Goal: Task Accomplishment & Management: Manage account settings

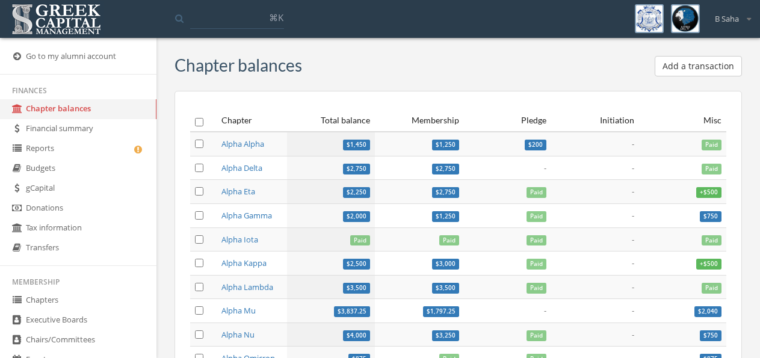
scroll to position [375, 0]
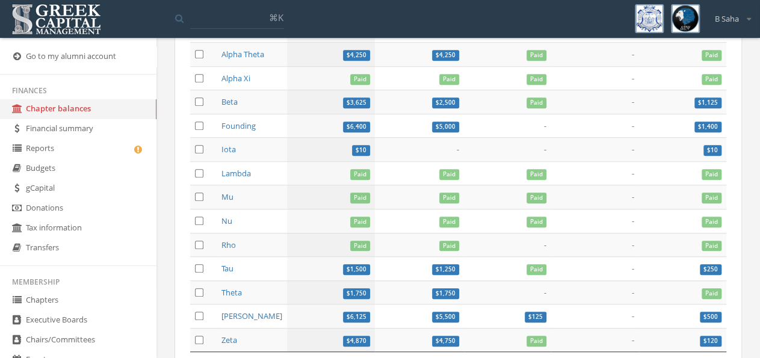
click at [82, 152] on link "Reports" at bounding box center [78, 149] width 156 height 20
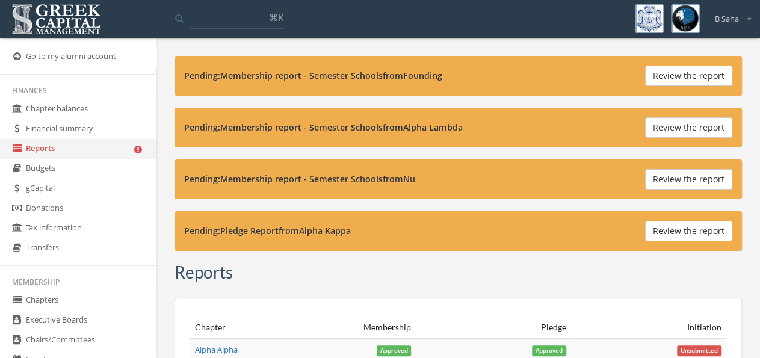
click at [656, 226] on button "Review the report" at bounding box center [688, 231] width 87 height 20
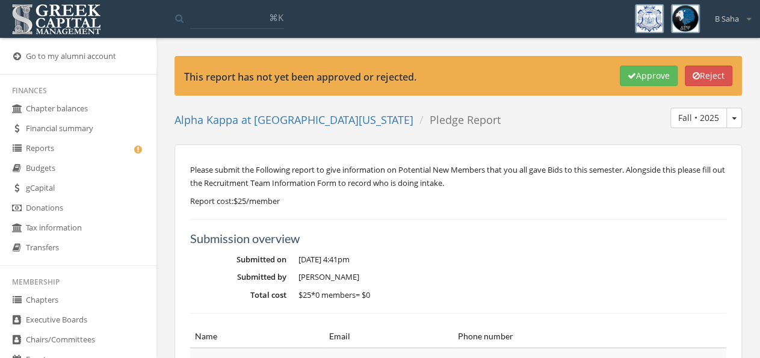
click at [84, 157] on link "Reports" at bounding box center [78, 149] width 156 height 20
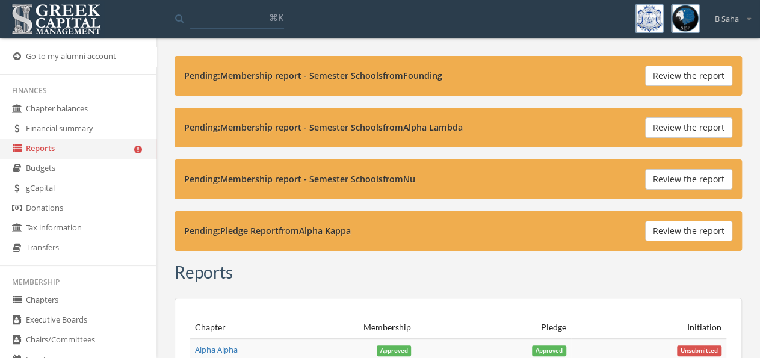
click at [681, 178] on button "Review the report" at bounding box center [688, 179] width 87 height 20
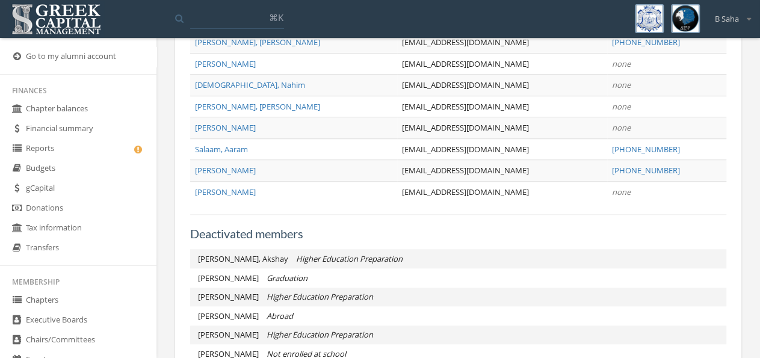
scroll to position [313, 0]
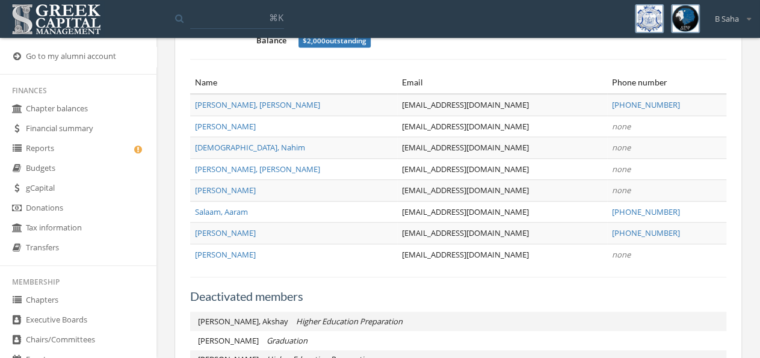
click at [64, 149] on link "Reports" at bounding box center [78, 149] width 156 height 20
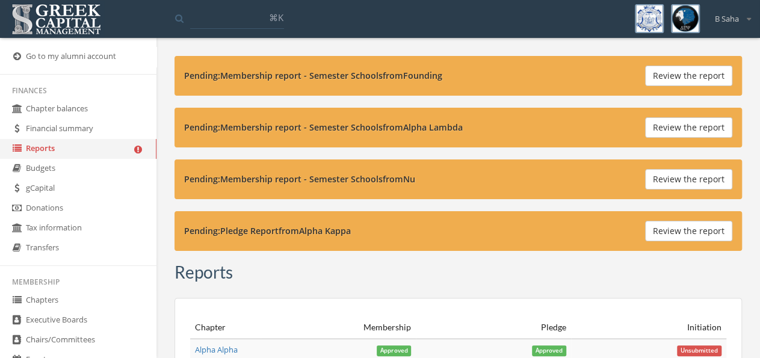
click at [684, 127] on button "Review the report" at bounding box center [688, 127] width 87 height 20
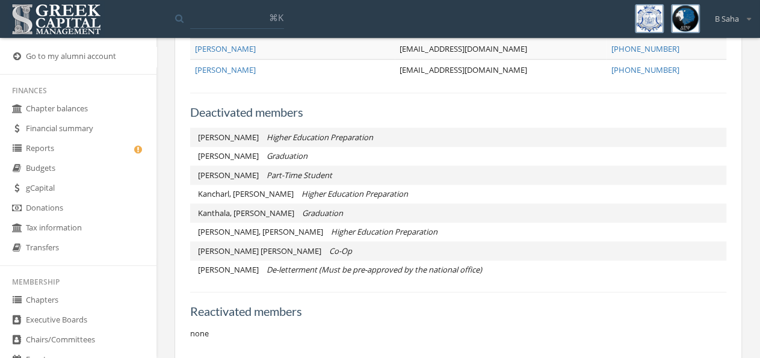
scroll to position [407, 0]
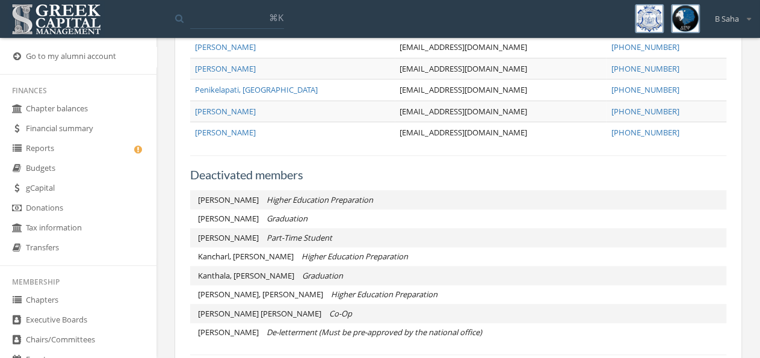
click at [98, 147] on link "Reports" at bounding box center [78, 149] width 156 height 20
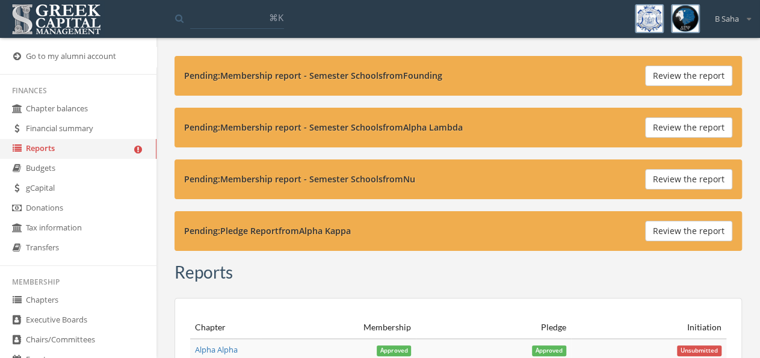
click at [651, 177] on button "Review the report" at bounding box center [688, 179] width 87 height 20
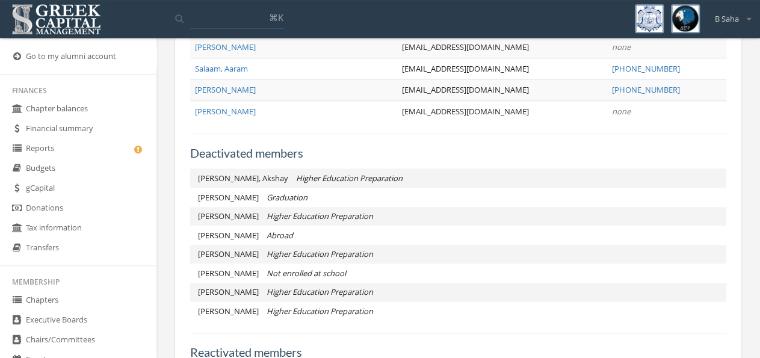
scroll to position [286, 0]
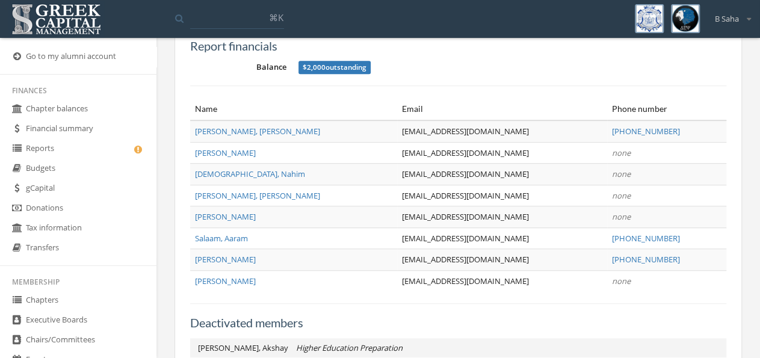
click at [103, 147] on link "Reports" at bounding box center [78, 149] width 156 height 20
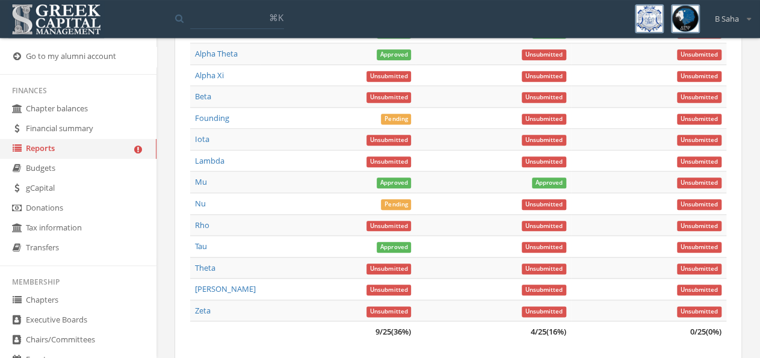
scroll to position [563, 0]
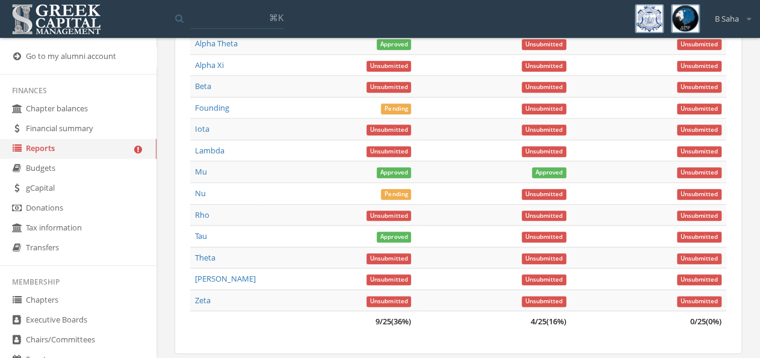
click at [83, 110] on link "Chapter balances" at bounding box center [78, 109] width 156 height 20
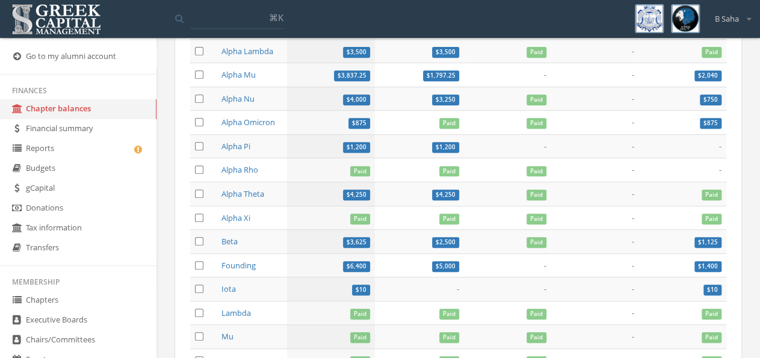
scroll to position [223, 0]
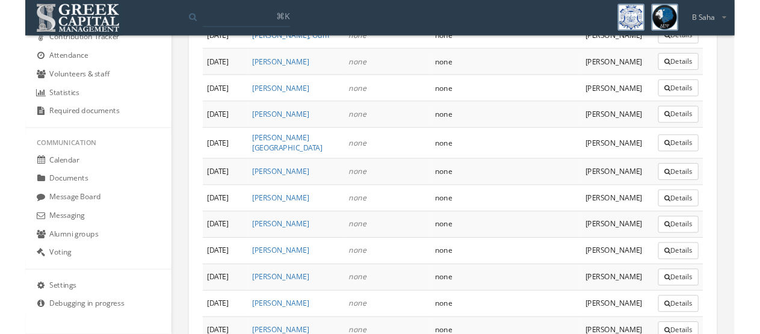
scroll to position [4774, 0]
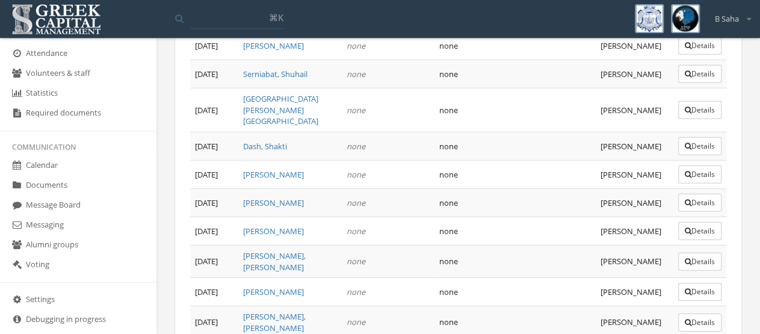
scroll to position [4184, 0]
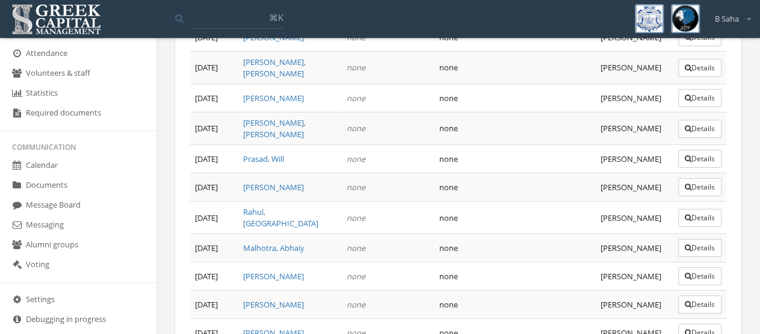
click at [707, 324] on button "Details" at bounding box center [699, 333] width 43 height 18
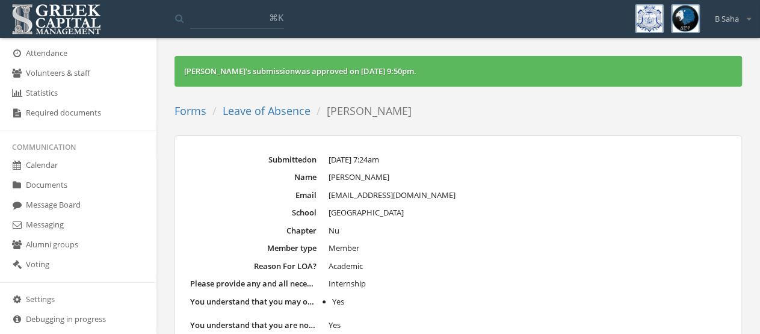
click at [244, 114] on link "Leave of Absence" at bounding box center [267, 110] width 88 height 14
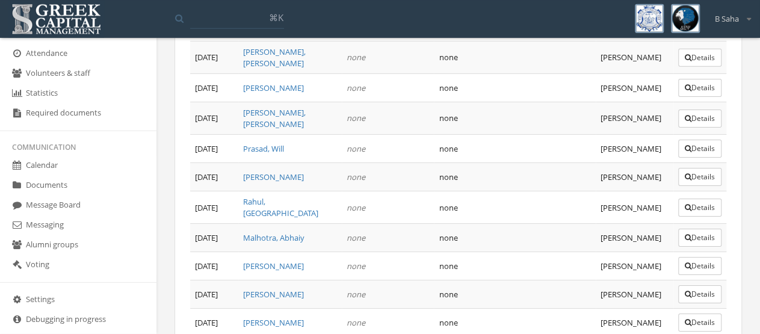
scroll to position [4173, 0]
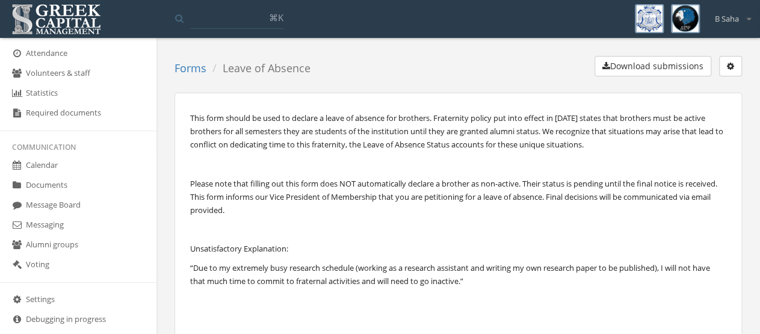
scroll to position [4184, 0]
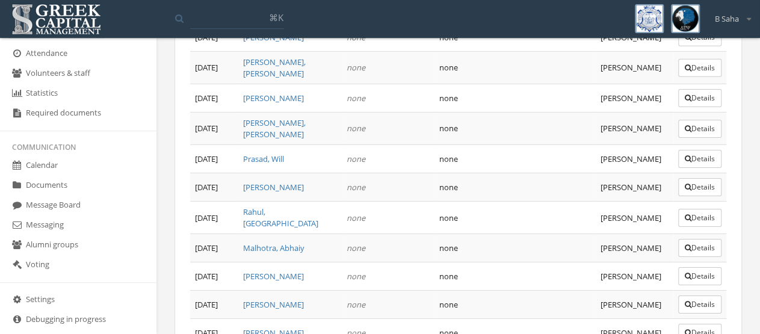
click at [687, 324] on button "Details" at bounding box center [699, 333] width 43 height 18
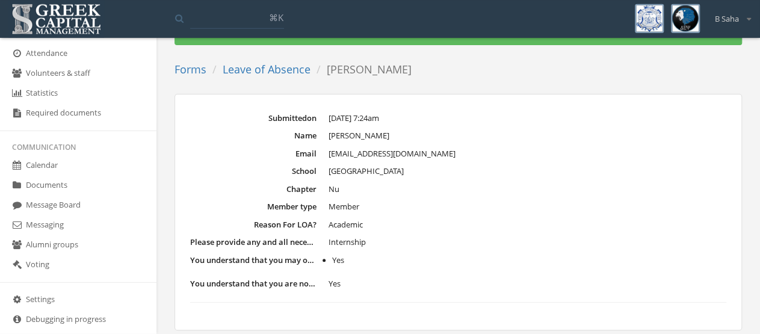
scroll to position [63, 0]
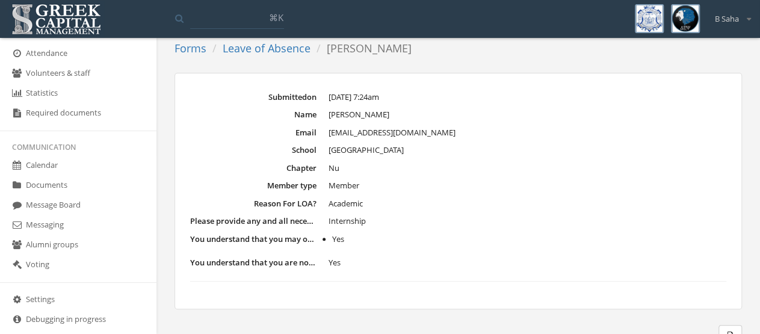
click at [200, 51] on link "Forms" at bounding box center [190, 48] width 32 height 14
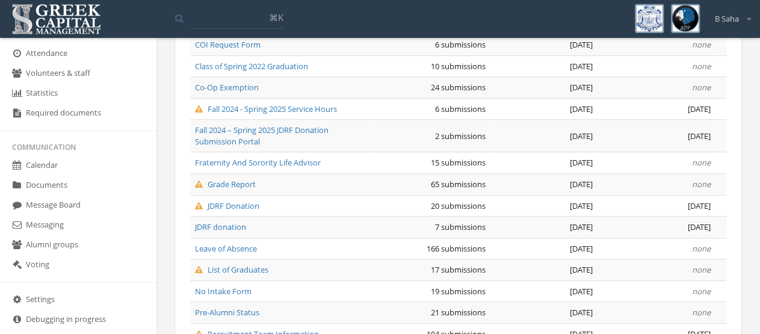
scroll to position [250, 0]
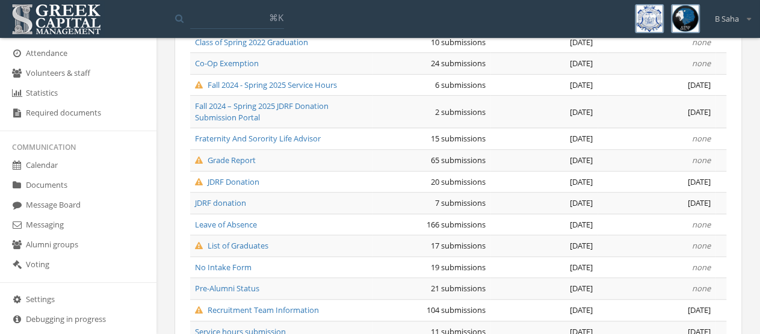
click at [309, 310] on span "Recruitment Team Information" at bounding box center [257, 309] width 124 height 11
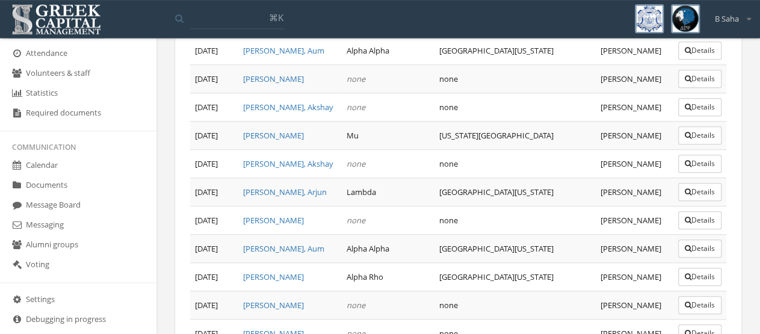
scroll to position [2902, 0]
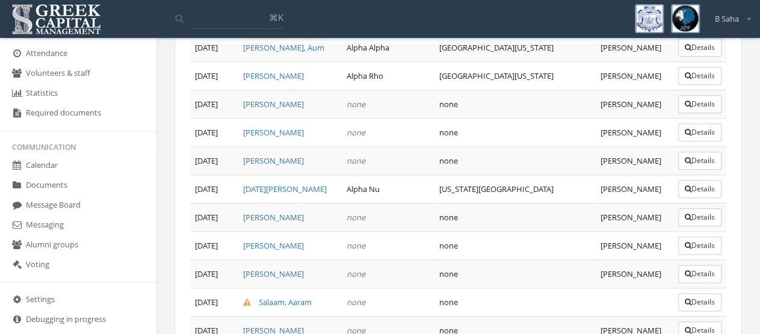
click at [698, 293] on button "Details" at bounding box center [699, 302] width 43 height 18
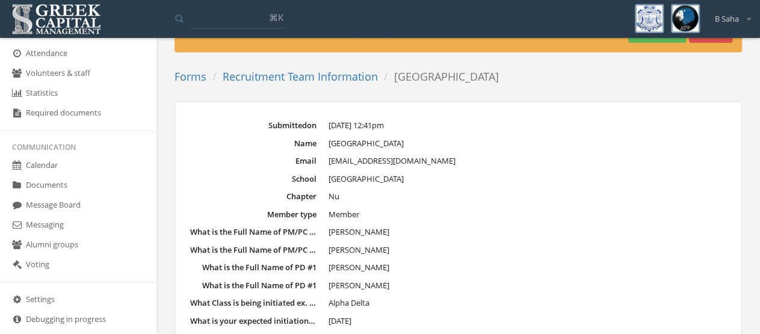
scroll to position [63, 0]
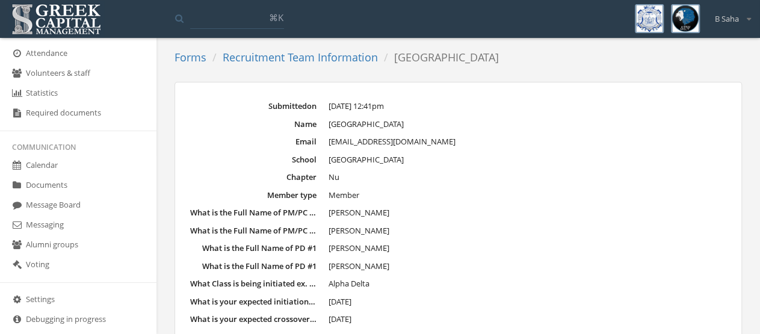
click at [199, 57] on link "Forms" at bounding box center [190, 57] width 32 height 14
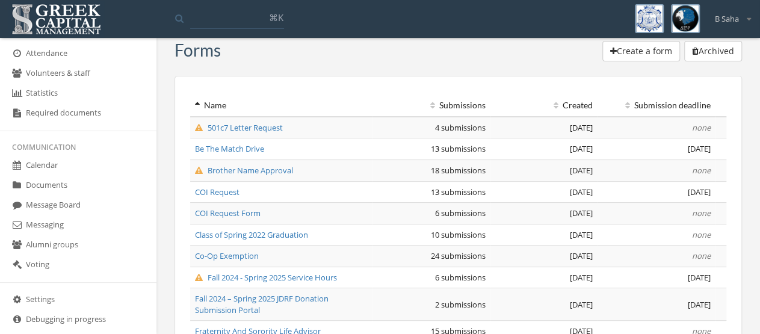
scroll to position [317, 0]
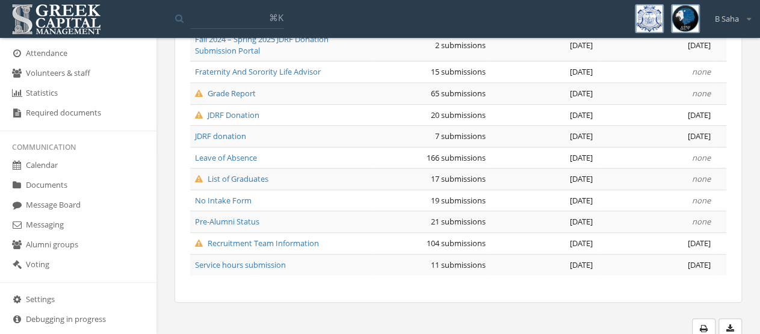
click at [241, 94] on span "Grade Report" at bounding box center [225, 93] width 61 height 11
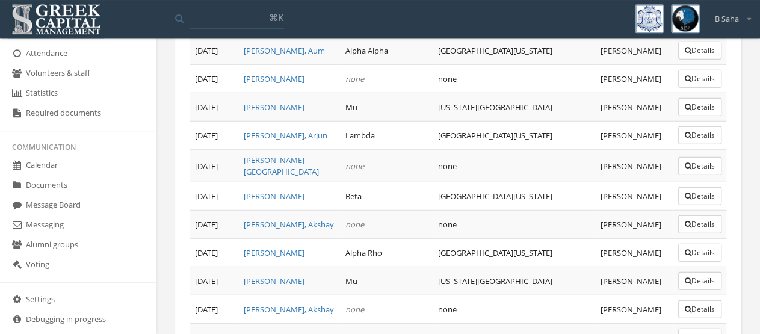
scroll to position [1781, 0]
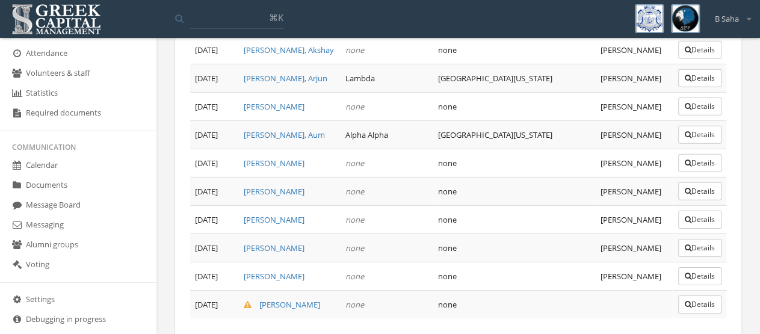
click at [686, 301] on icon "button" at bounding box center [687, 304] width 7 height 7
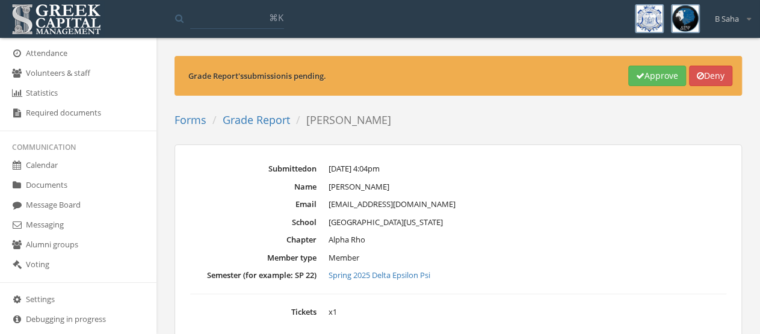
click at [653, 82] on button "Approve" at bounding box center [657, 76] width 58 height 20
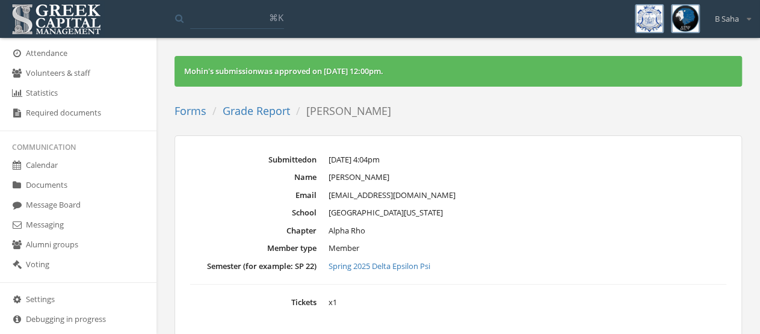
click at [197, 111] on link "Forms" at bounding box center [190, 110] width 32 height 14
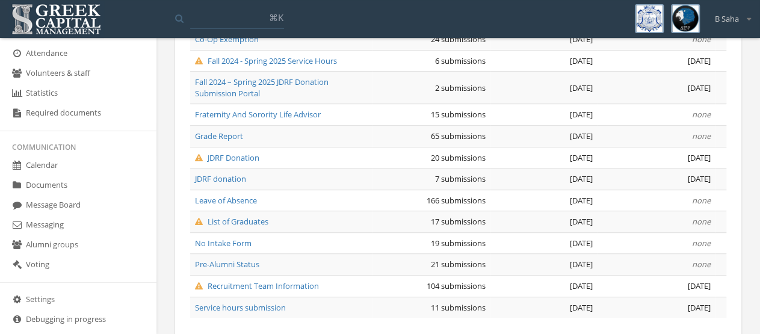
scroll to position [317, 0]
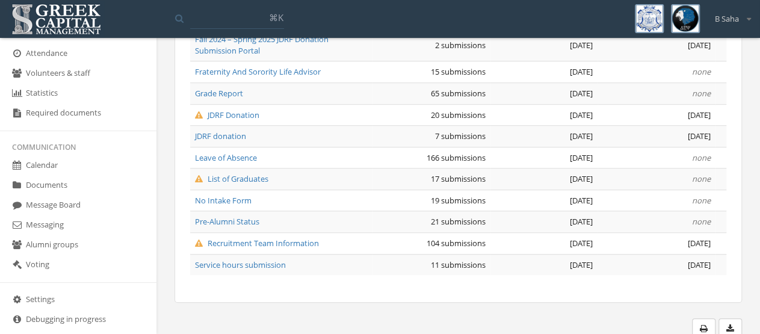
click at [280, 239] on span "Recruitment Team Information" at bounding box center [257, 243] width 124 height 11
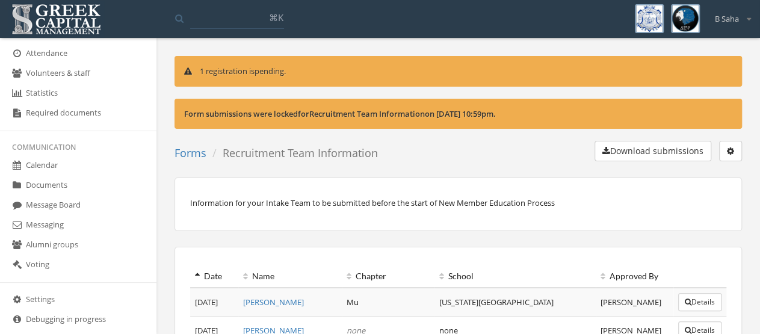
click at [722, 152] on button "button" at bounding box center [730, 151] width 23 height 20
click at [709, 175] on link "Edit form" at bounding box center [692, 175] width 89 height 19
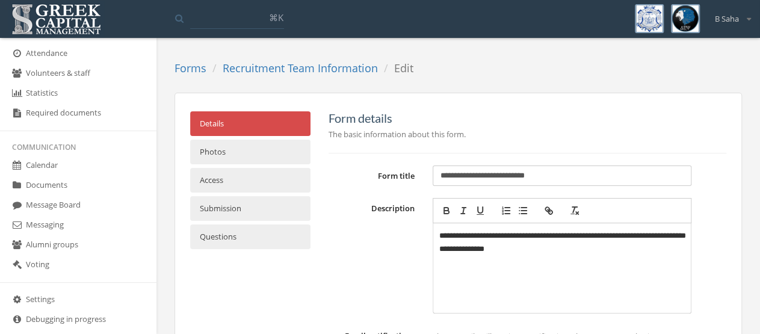
click at [257, 180] on link "Access" at bounding box center [250, 180] width 120 height 25
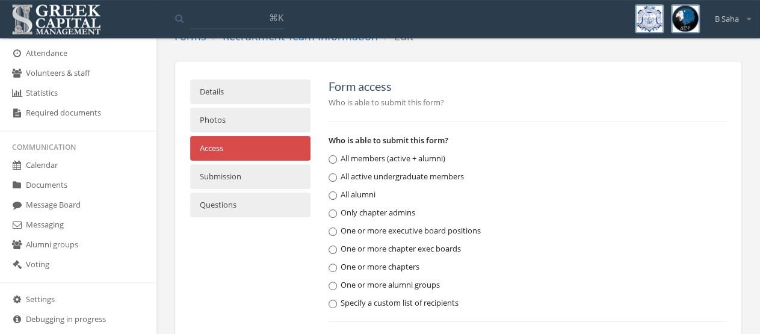
scroll to position [31, 0]
click at [247, 179] on link "Submission" at bounding box center [250, 177] width 120 height 25
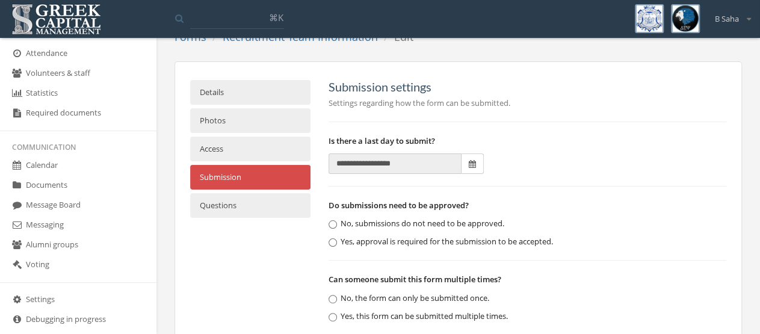
click at [474, 164] on icon at bounding box center [471, 164] width 7 height 8
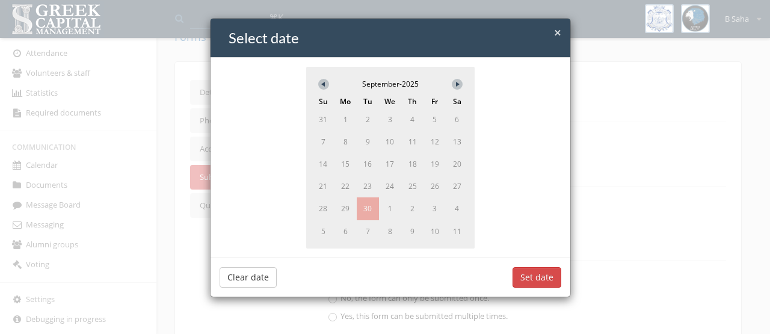
click at [456, 85] on icon at bounding box center [459, 84] width 6 height 5
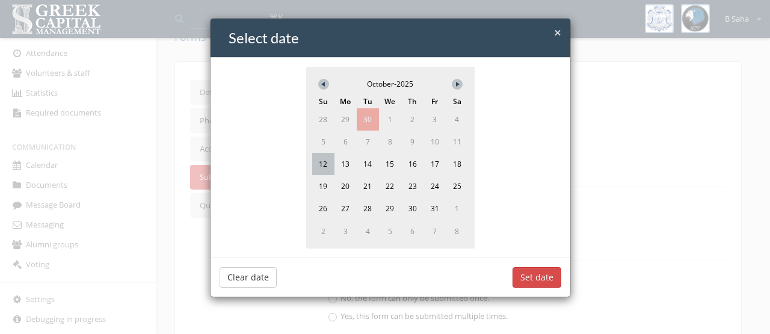
click at [334, 175] on span "12" at bounding box center [323, 164] width 22 height 22
click at [526, 287] on button "Set date" at bounding box center [536, 277] width 49 height 20
type input "**********"
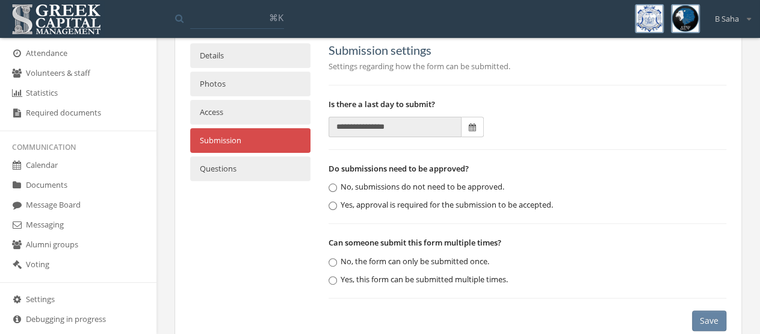
scroll to position [94, 0]
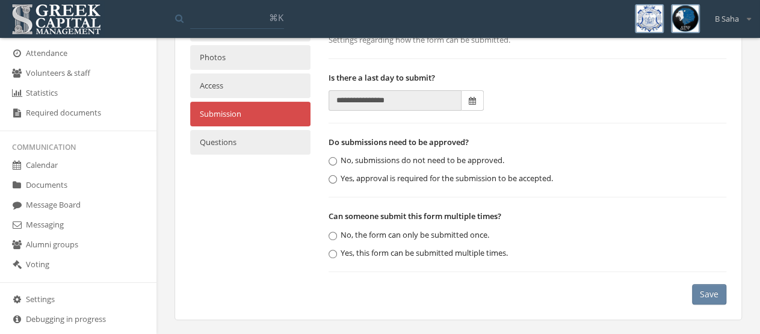
click at [713, 294] on button "Save" at bounding box center [709, 294] width 34 height 20
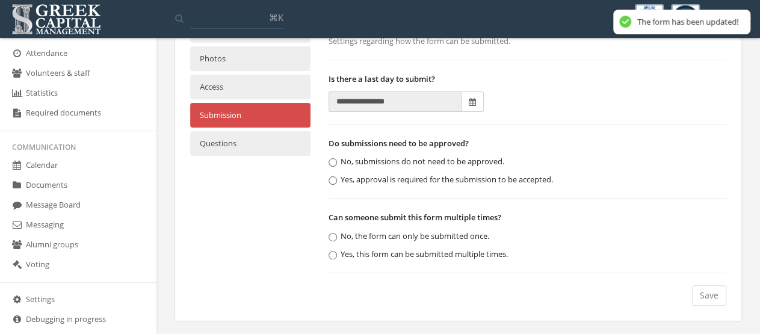
scroll to position [0, 0]
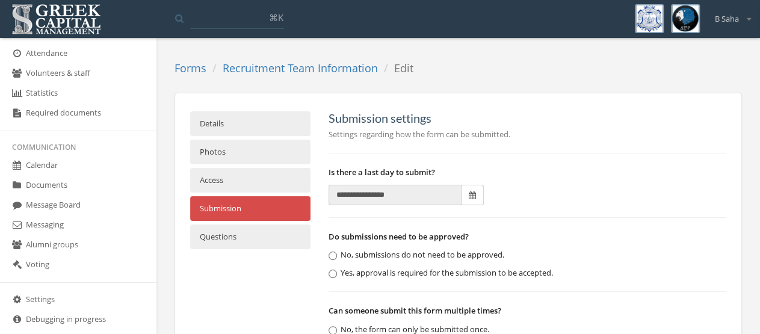
click at [327, 68] on link "Recruitment Team Information" at bounding box center [300, 68] width 155 height 14
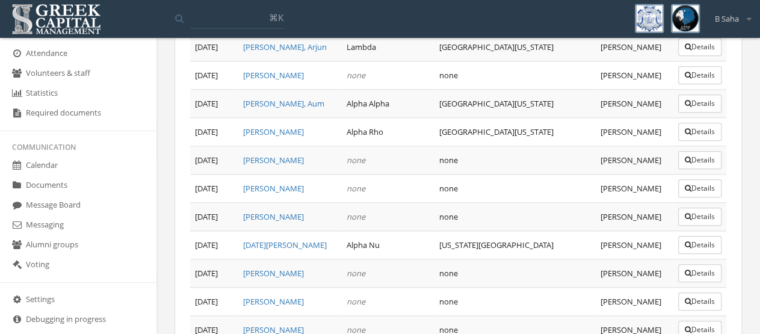
scroll to position [2860, 0]
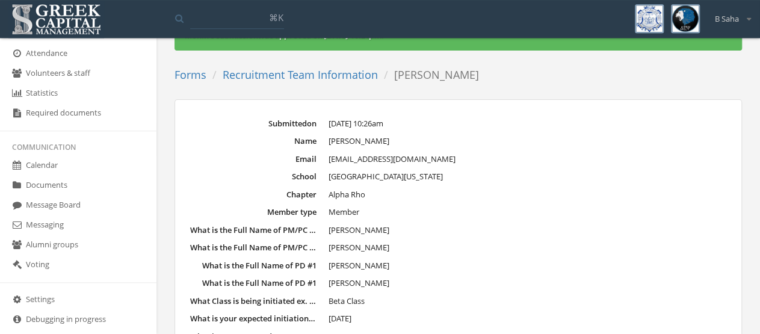
scroll to position [63, 0]
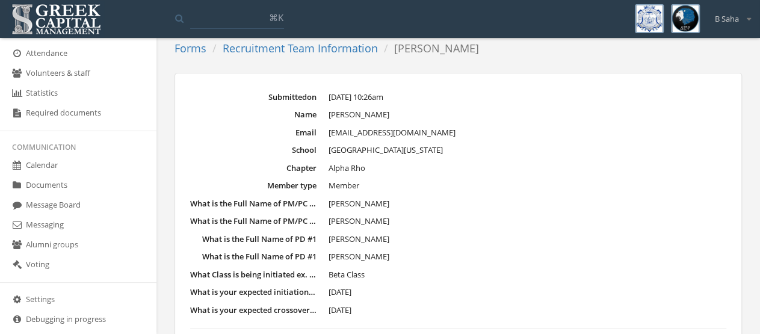
click at [200, 48] on link "Forms" at bounding box center [190, 48] width 32 height 14
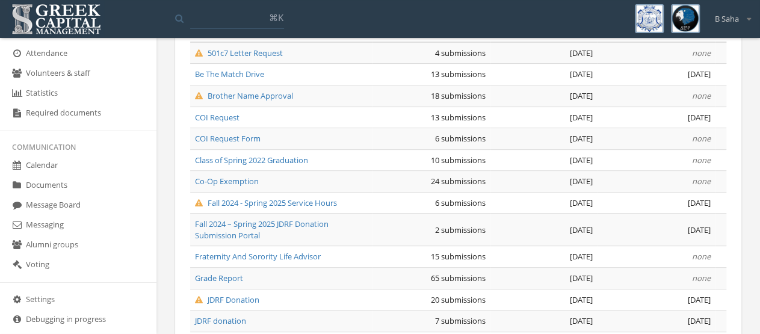
scroll to position [188, 0]
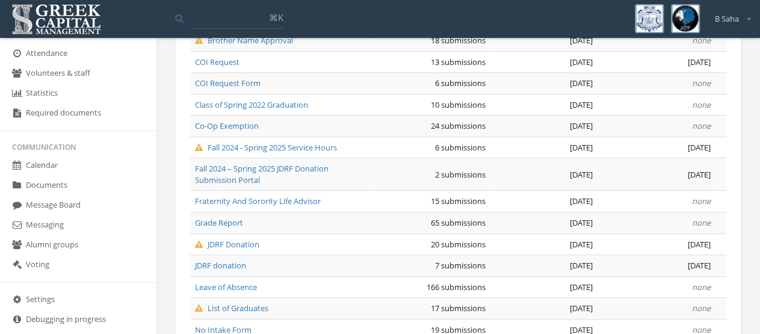
click at [232, 224] on span "Grade Report" at bounding box center [219, 222] width 48 height 11
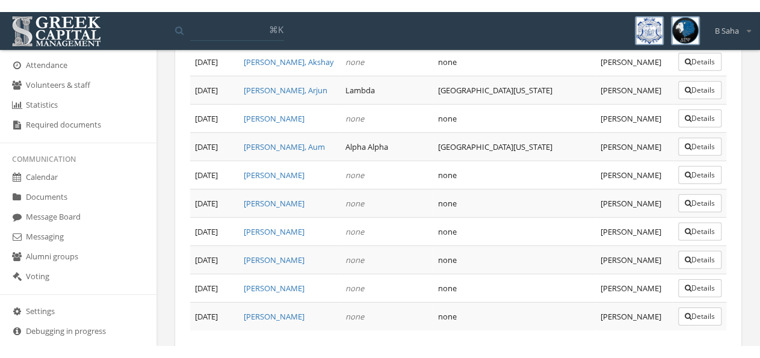
scroll to position [1715, 0]
